Goal: Task Accomplishment & Management: Complete application form

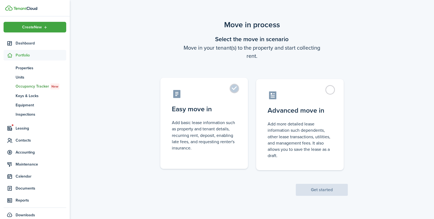
click at [237, 109] on label "Easy move in Add basic lease information such as property and tenant details, r…" at bounding box center [203, 123] width 87 height 91
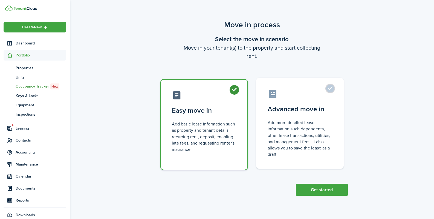
click at [295, 109] on control-radio-card-title "Advanced move in" at bounding box center [299, 109] width 65 height 10
radio input "false"
radio input "true"
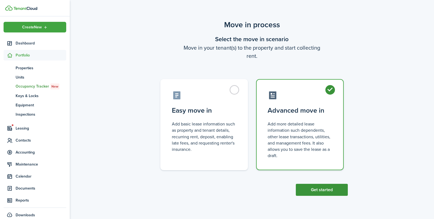
click at [314, 186] on button "Get started" at bounding box center [321, 190] width 52 height 12
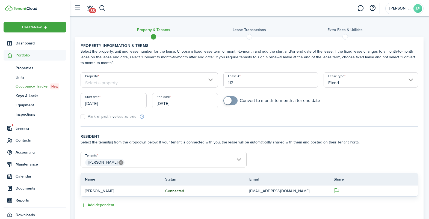
click at [124, 83] on input "Property" at bounding box center [149, 79] width 137 height 15
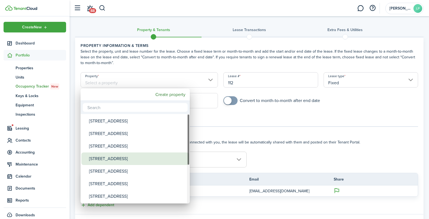
click at [104, 156] on div "[STREET_ADDRESS]" at bounding box center [137, 159] width 97 height 13
type input "[STREET_ADDRESS]"
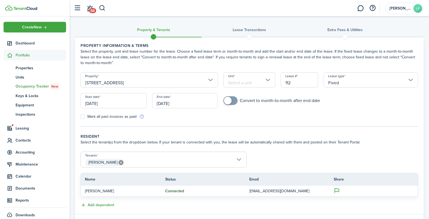
click at [244, 86] on input "Unit" at bounding box center [250, 79] width 52 height 15
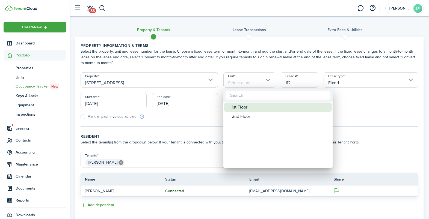
click at [239, 107] on div "1st Floor" at bounding box center [280, 107] width 97 height 9
type input "1st Floor"
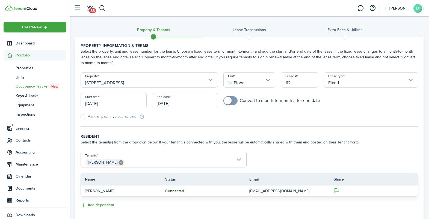
click at [109, 105] on input "[DATE]" at bounding box center [114, 100] width 66 height 15
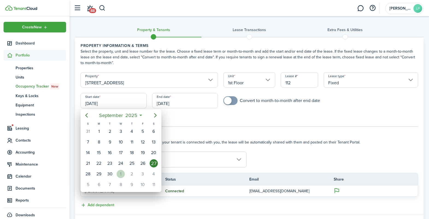
click at [118, 172] on div "1" at bounding box center [121, 174] width 8 height 8
type input "[DATE]"
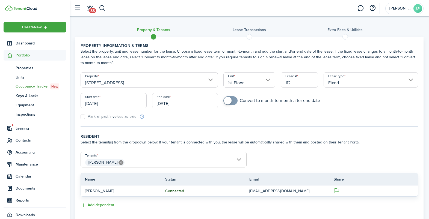
click at [171, 104] on input "[DATE]" at bounding box center [185, 100] width 66 height 15
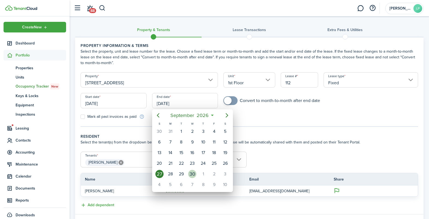
click at [196, 174] on div "30" at bounding box center [192, 174] width 8 height 8
type input "[DATE]"
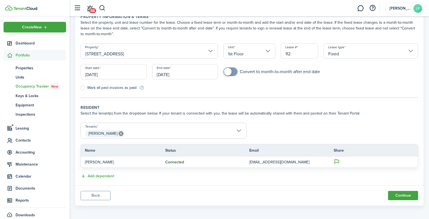
scroll to position [31, 0]
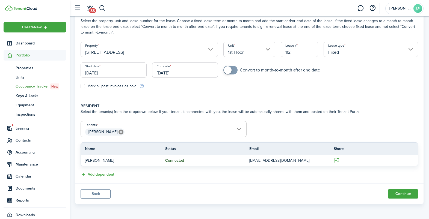
click at [186, 73] on input "[DATE]" at bounding box center [185, 70] width 66 height 15
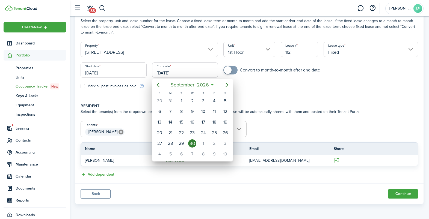
click at [179, 58] on div at bounding box center [214, 109] width 517 height 307
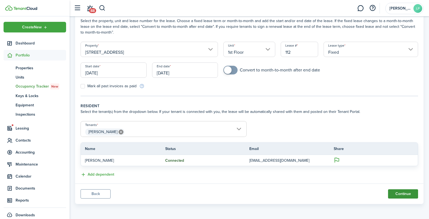
click at [392, 194] on button "Continue" at bounding box center [403, 194] width 30 height 9
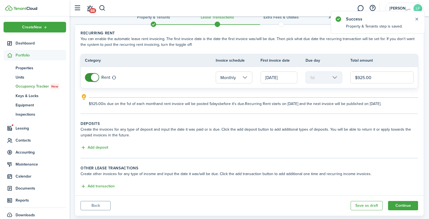
scroll to position [16, 0]
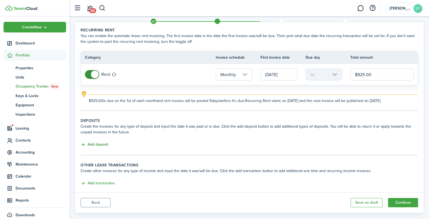
click at [102, 145] on button "Add deposit" at bounding box center [95, 145] width 28 height 6
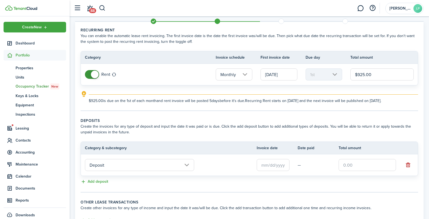
click at [266, 166] on input "text" at bounding box center [273, 165] width 33 height 12
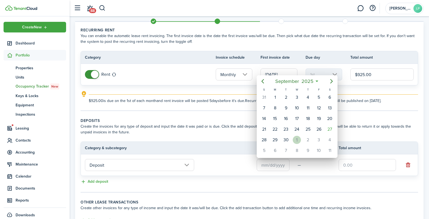
click at [297, 139] on div "1" at bounding box center [297, 140] width 8 height 8
type input "[DATE]"
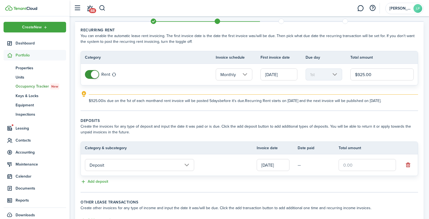
click at [123, 165] on input "Deposit" at bounding box center [139, 165] width 109 height 12
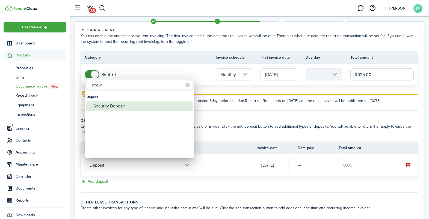
type input "secur"
click at [124, 109] on div "Security Deposit" at bounding box center [141, 106] width 97 height 9
type input "Deposit / Security Deposit"
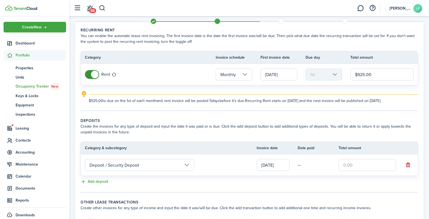
click at [351, 165] on input "text" at bounding box center [367, 165] width 57 height 12
type input "$925.00"
click at [225, 188] on tc-wizard-step "Deposits Create the invoices for any type of deposit and input the date it was …" at bounding box center [250, 155] width 338 height 75
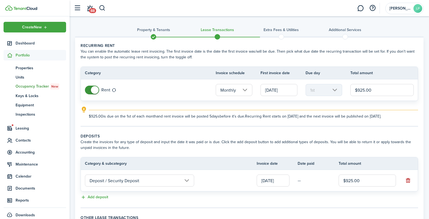
click at [269, 91] on input "[DATE]" at bounding box center [279, 90] width 37 height 12
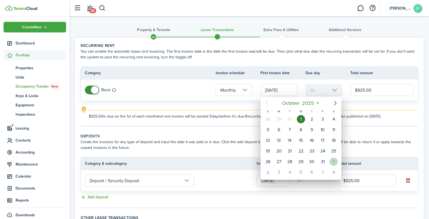
click at [333, 162] on div "1" at bounding box center [334, 162] width 8 height 8
type input "[DATE]"
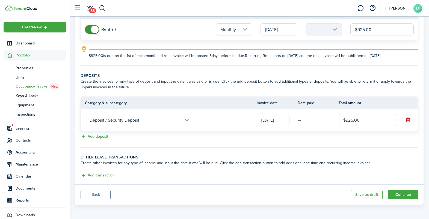
scroll to position [61, 0]
drag, startPoint x: 365, startPoint y: 28, endPoint x: 361, endPoint y: 28, distance: 3.3
click at [361, 28] on input "$925.00" at bounding box center [382, 29] width 63 height 12
type input "$900.00"
click at [102, 173] on button "Add transaction" at bounding box center [98, 175] width 34 height 6
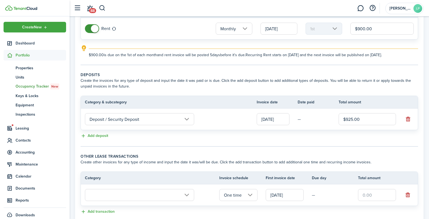
click at [115, 195] on input "text" at bounding box center [139, 195] width 109 height 12
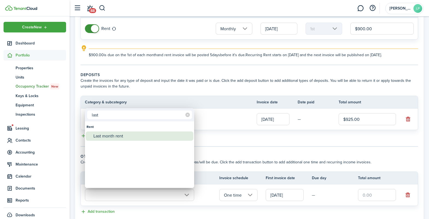
type input "last"
click at [114, 133] on div "Last month rent" at bounding box center [141, 136] width 97 height 9
type input "Rent / Last month rent"
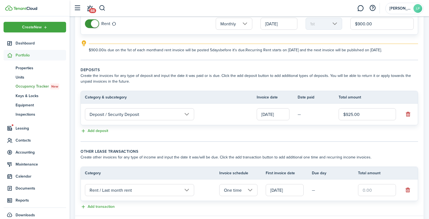
scroll to position [96, 0]
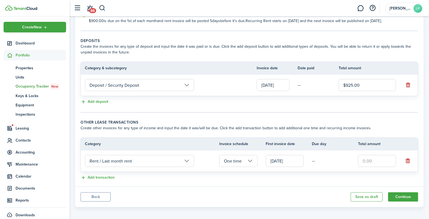
click at [370, 162] on input "text" at bounding box center [377, 161] width 38 height 12
type input "$925.00"
click at [91, 180] on button "Add transaction" at bounding box center [98, 178] width 34 height 6
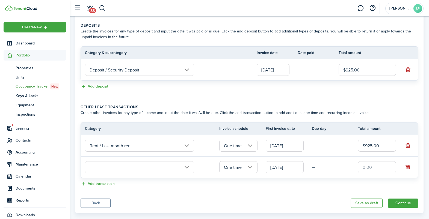
scroll to position [120, 0]
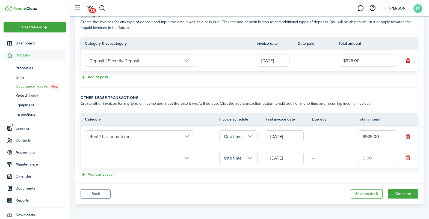
click at [125, 160] on input "text" at bounding box center [139, 158] width 109 height 12
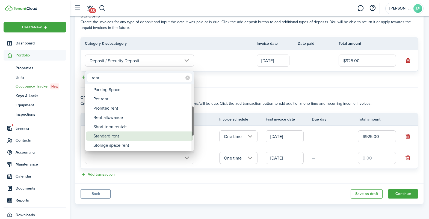
type input "rent"
click at [109, 136] on div "Standard rent" at bounding box center [141, 136] width 97 height 9
type input "Rent / Standard rent"
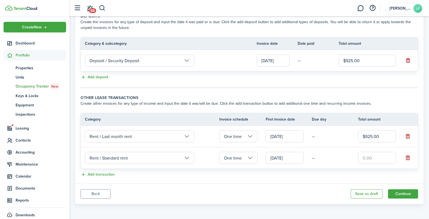
click at [375, 158] on input "text" at bounding box center [377, 158] width 38 height 12
type input "$925.00"
click at [312, 175] on div "Add transaction" at bounding box center [250, 175] width 338 height 7
click at [403, 196] on button "Continue" at bounding box center [403, 194] width 30 height 9
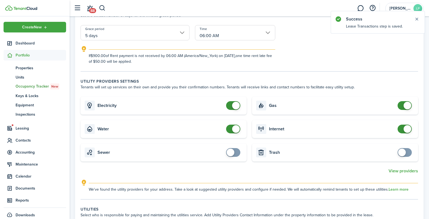
scroll to position [133, 0]
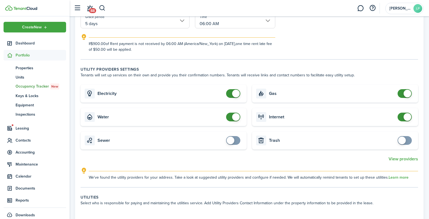
checkbox input "false"
click at [235, 115] on span at bounding box center [236, 117] width 8 height 8
checkbox input "false"
click at [235, 95] on span at bounding box center [236, 94] width 8 height 8
checkbox input "false"
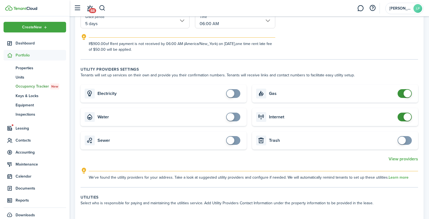
click at [405, 119] on span at bounding box center [408, 117] width 8 height 8
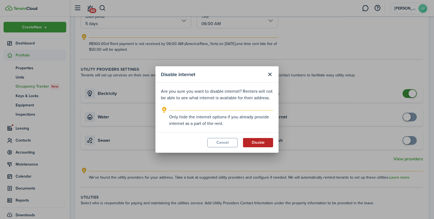
click at [262, 143] on button "Disable" at bounding box center [258, 142] width 30 height 9
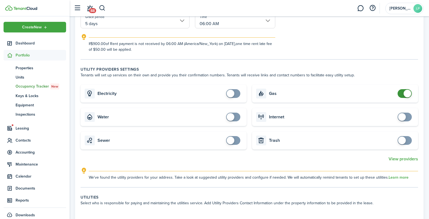
checkbox input "false"
click at [406, 95] on span at bounding box center [408, 94] width 8 height 8
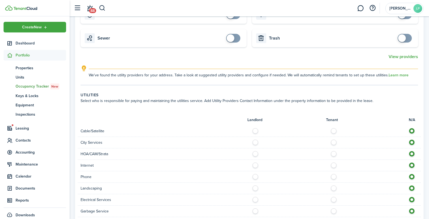
scroll to position [325, 0]
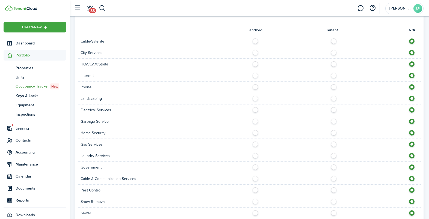
click at [333, 41] on label at bounding box center [336, 40] width 10 height 3
radio input "true"
click at [256, 52] on label at bounding box center [257, 51] width 10 height 3
radio input "true"
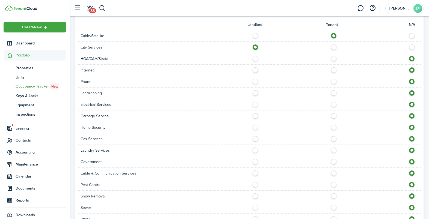
scroll to position [331, 0]
click at [334, 70] on label at bounding box center [336, 68] width 10 height 3
radio input "true"
click at [333, 81] on label at bounding box center [336, 79] width 10 height 3
radio input "true"
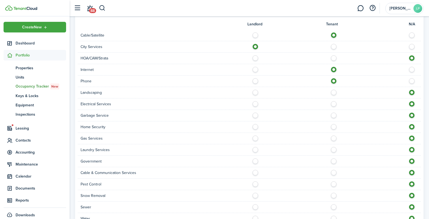
click at [257, 93] on label at bounding box center [257, 91] width 10 height 3
radio input "true"
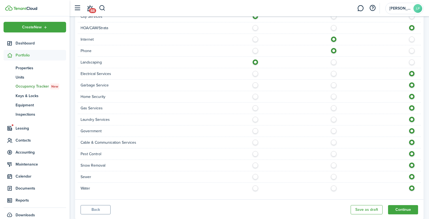
scroll to position [371, 0]
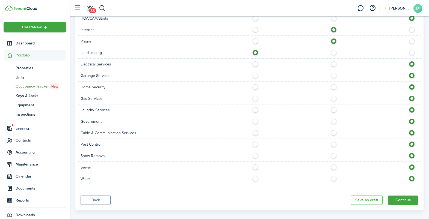
click at [332, 64] on label at bounding box center [336, 62] width 10 height 3
radio input "true"
click at [333, 75] on label at bounding box center [336, 74] width 10 height 3
radio input "true"
click at [334, 98] on label at bounding box center [336, 97] width 10 height 3
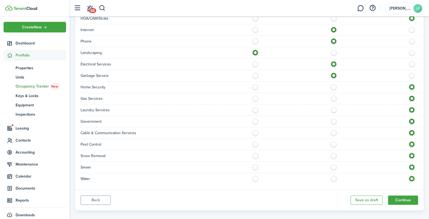
radio input "true"
click at [334, 87] on label at bounding box center [336, 85] width 10 height 3
radio input "true"
click at [333, 110] on label at bounding box center [336, 108] width 10 height 3
radio input "true"
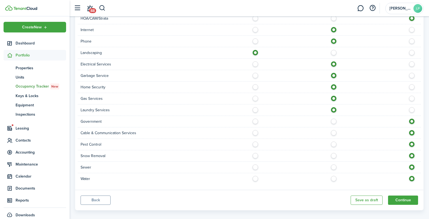
click at [333, 133] on label at bounding box center [336, 131] width 10 height 3
radio input "true"
click at [256, 145] on label at bounding box center [257, 143] width 10 height 3
radio input "true"
click at [333, 156] on label at bounding box center [336, 154] width 10 height 3
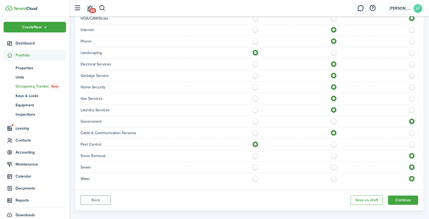
radio input "true"
drag, startPoint x: 333, startPoint y: 168, endPoint x: 334, endPoint y: 178, distance: 10.2
click at [333, 168] on label at bounding box center [336, 166] width 10 height 3
radio input "true"
click at [334, 179] on label at bounding box center [336, 177] width 10 height 3
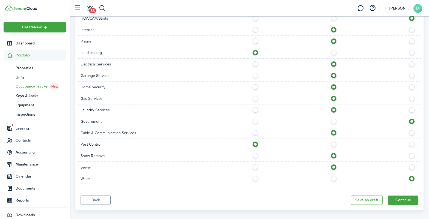
radio input "true"
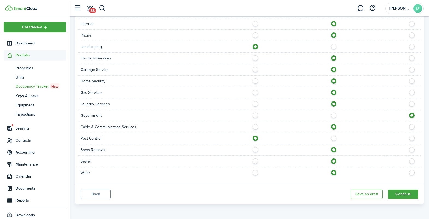
scroll to position [377, 0]
click at [401, 195] on button "Continue" at bounding box center [403, 194] width 30 height 9
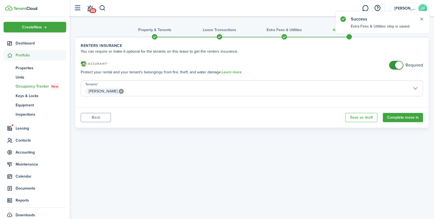
checkbox input "false"
click at [397, 65] on span at bounding box center [399, 65] width 8 height 8
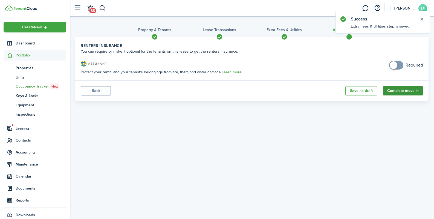
click at [391, 92] on button "Complete move in" at bounding box center [402, 90] width 40 height 9
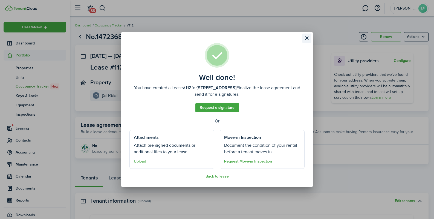
click at [305, 38] on button "Close modal" at bounding box center [306, 38] width 9 height 9
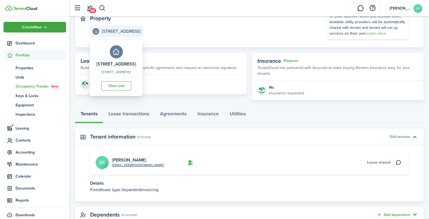
scroll to position [83, 0]
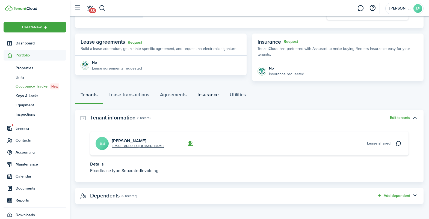
click at [201, 95] on link "Insurance" at bounding box center [208, 96] width 32 height 16
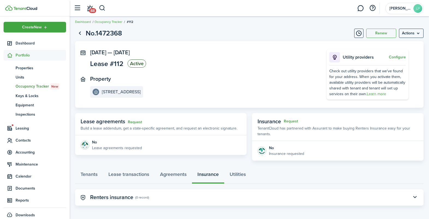
scroll to position [5, 0]
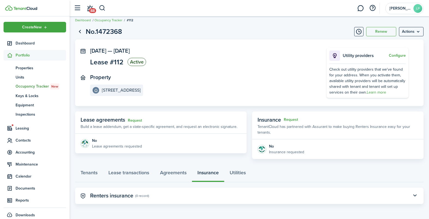
click at [396, 196] on panel-main-header "Renters insurance (0 record)" at bounding box center [249, 196] width 349 height 16
click at [413, 195] on button "button" at bounding box center [415, 196] width 9 height 9
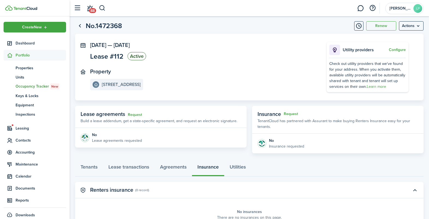
scroll to position [0, 0]
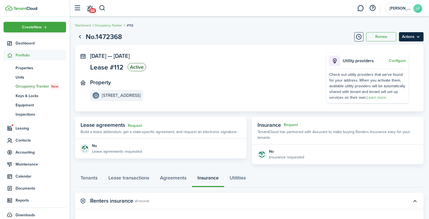
click at [405, 37] on menu-btn "Actions" at bounding box center [411, 36] width 25 height 9
click at [307, 54] on panel-main-section "[DATE] — [DATE] Lease #112 Active" at bounding box center [200, 63] width 220 height 20
click at [409, 39] on menu-btn "Actions" at bounding box center [411, 36] width 25 height 9
click at [261, 61] on panel-main-section "[DATE] — [DATE] Lease #112 Active" at bounding box center [200, 63] width 220 height 20
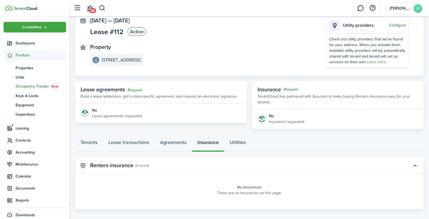
scroll to position [41, 0]
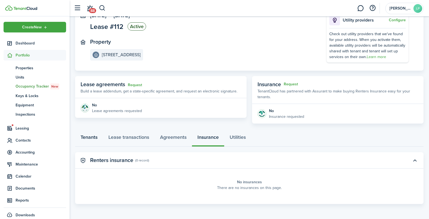
click at [90, 139] on link "Tenants" at bounding box center [89, 139] width 28 height 16
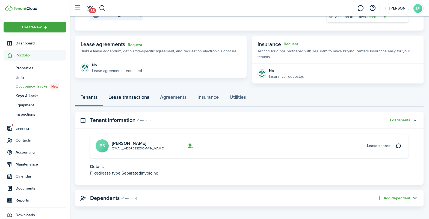
scroll to position [83, 0]
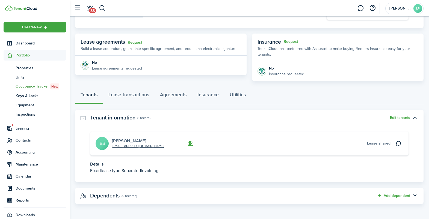
click at [123, 141] on link "[PERSON_NAME]" at bounding box center [129, 141] width 34 height 6
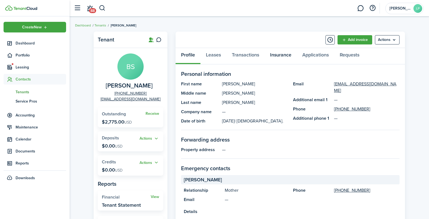
click at [284, 55] on link "Insurance" at bounding box center [281, 56] width 32 height 16
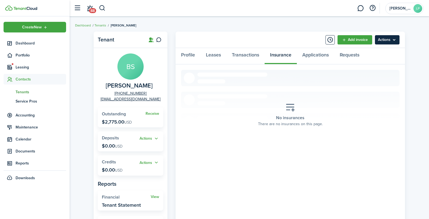
click at [391, 41] on menu-btn "Actions" at bounding box center [387, 39] width 25 height 9
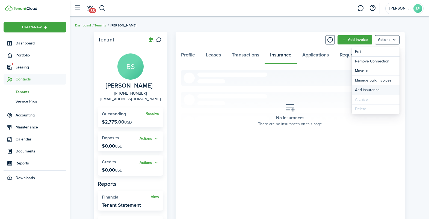
click at [370, 92] on button "Add insurance" at bounding box center [376, 90] width 48 height 9
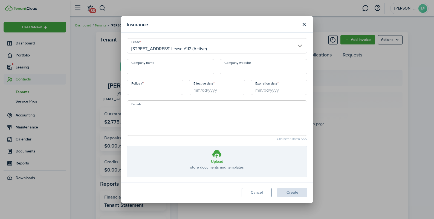
click at [168, 67] on input "Company name" at bounding box center [170, 66] width 87 height 15
type input "Allstate"
click at [151, 88] on input "Policy #" at bounding box center [155, 87] width 57 height 15
paste input "923 899 830"
click at [201, 92] on input "Effective date" at bounding box center [217, 87] width 57 height 15
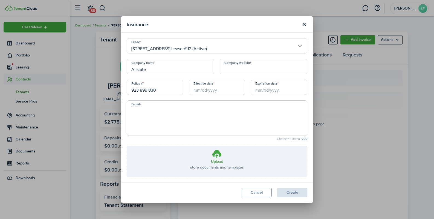
type input "923 899 830"
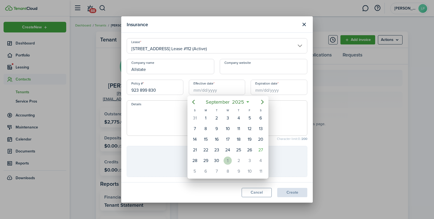
click at [228, 159] on div "1" at bounding box center [227, 161] width 8 height 8
type input "[DATE]"
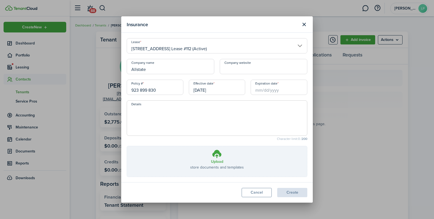
click at [262, 90] on input "Expiration date" at bounding box center [278, 87] width 57 height 15
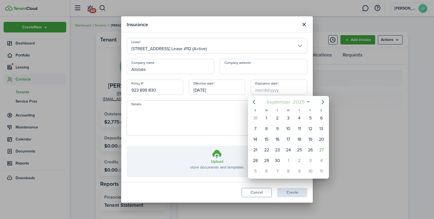
click at [299, 101] on span "2025" at bounding box center [298, 102] width 14 height 10
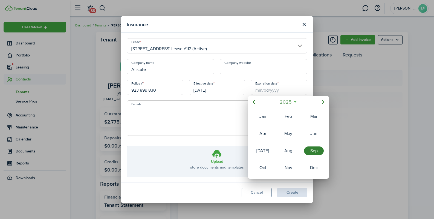
click at [283, 106] on span "2025" at bounding box center [285, 102] width 14 height 10
click at [312, 152] on div "2026" at bounding box center [314, 151] width 20 height 9
click at [266, 165] on div "Oct" at bounding box center [263, 168] width 20 height 9
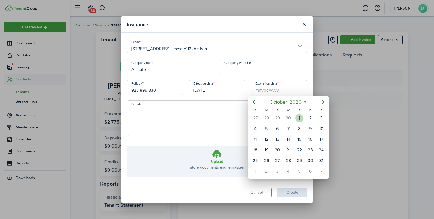
click at [299, 120] on div "1" at bounding box center [299, 118] width 8 height 8
type input "[DATE]"
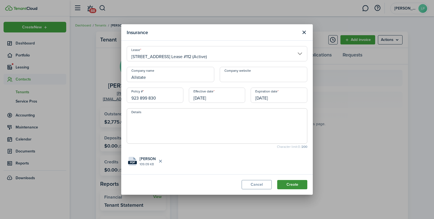
click at [292, 186] on button "Create" at bounding box center [292, 184] width 30 height 9
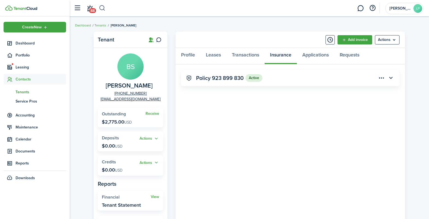
click at [103, 6] on button "button" at bounding box center [102, 8] width 7 height 9
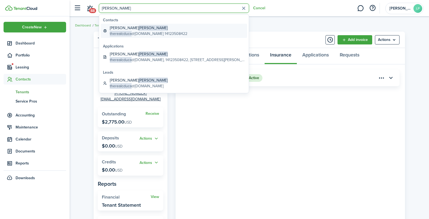
type input "[PERSON_NAME]"
click at [139, 28] on global-search-item-title "[PERSON_NAME]" at bounding box center [149, 28] width 78 height 6
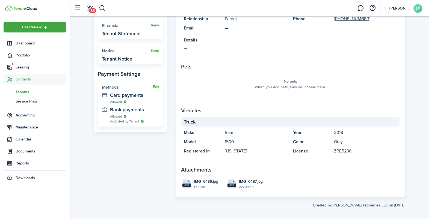
scroll to position [176, 0]
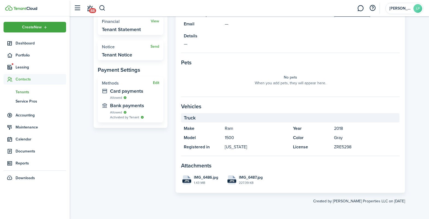
click at [153, 84] on widget-stats-title "Methods" at bounding box center [127, 83] width 51 height 5
click at [154, 83] on button "Edit" at bounding box center [156, 83] width 6 height 4
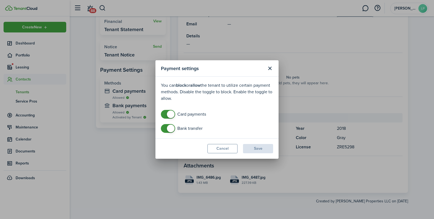
checkbox input "false"
click at [168, 115] on span at bounding box center [171, 115] width 8 height 8
click at [253, 146] on button "Save" at bounding box center [258, 148] width 30 height 9
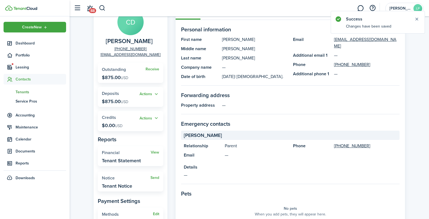
scroll to position [0, 0]
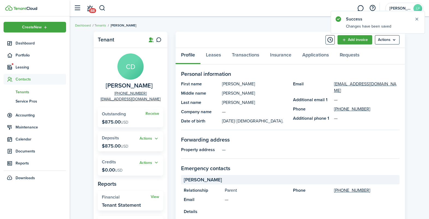
click at [106, 7] on header-wrapper "88 [PERSON_NAME] Properties LLC LP" at bounding box center [247, 8] width 353 height 16
click at [104, 7] on button "button" at bounding box center [102, 8] width 7 height 9
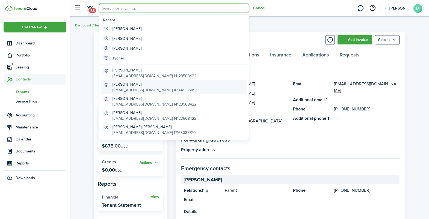
click at [130, 84] on global-search-item-title "[PERSON_NAME]" at bounding box center [154, 85] width 83 height 6
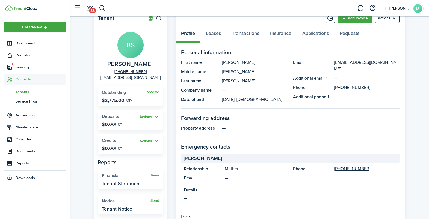
scroll to position [126, 0]
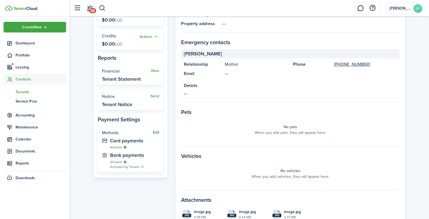
click at [156, 134] on button "Edit" at bounding box center [156, 133] width 6 height 4
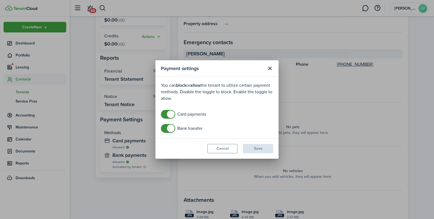
checkbox input "false"
click at [171, 114] on span at bounding box center [171, 115] width 8 height 8
click at [267, 150] on button "Save" at bounding box center [258, 148] width 30 height 9
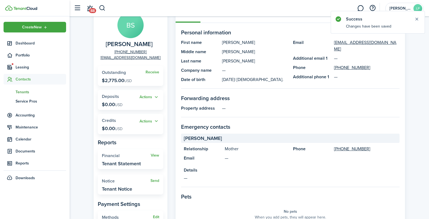
scroll to position [0, 0]
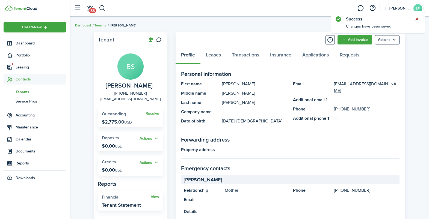
click at [418, 19] on button "Close notify" at bounding box center [417, 19] width 8 height 8
click at [188, 39] on panel-main-header "Add invoice Actions" at bounding box center [291, 40] width 230 height 16
